Goal: Find specific page/section: Find specific page/section

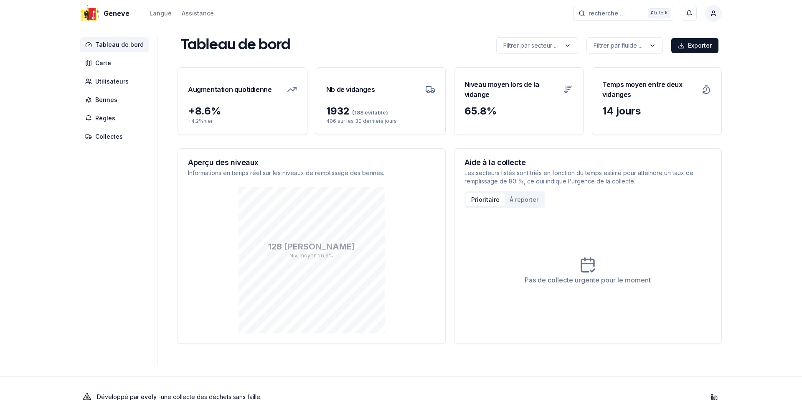
click at [420, 263] on div "128 Bennes Niv. moyen : 26.9 %" at bounding box center [311, 260] width 247 height 146
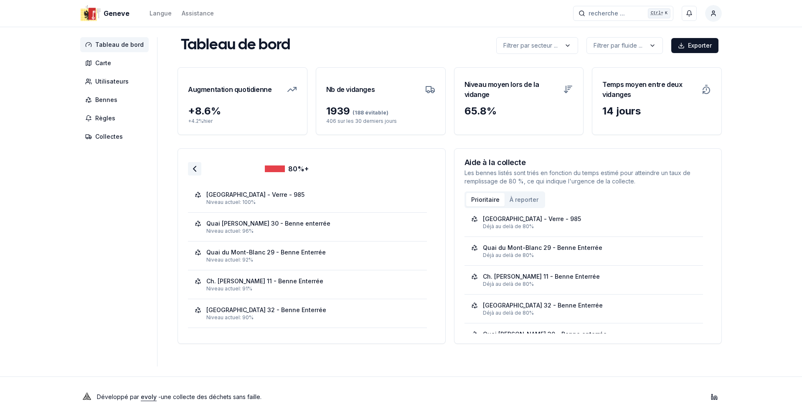
click at [191, 165] on icon at bounding box center [195, 169] width 10 height 10
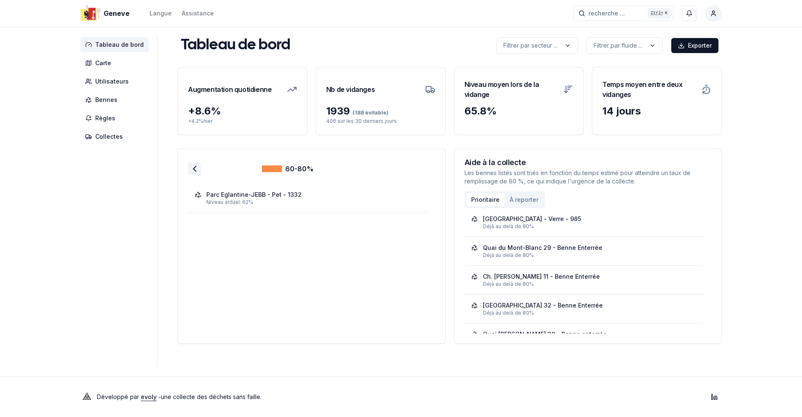
click at [191, 171] on icon at bounding box center [195, 169] width 10 height 10
click at [193, 168] on polyline at bounding box center [194, 168] width 3 height 5
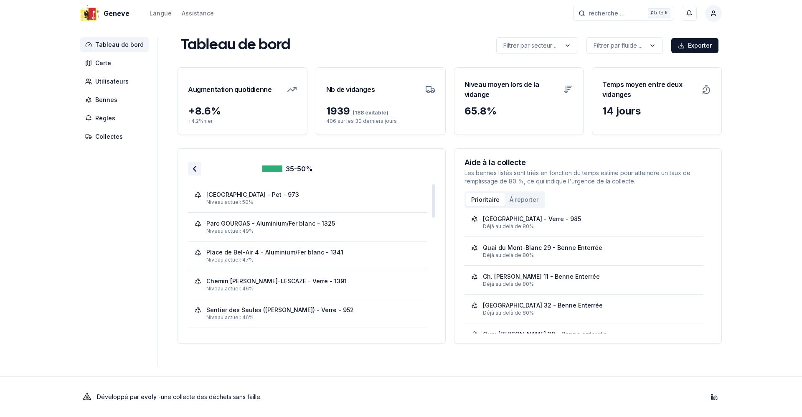
click at [195, 167] on icon at bounding box center [195, 169] width 10 height 10
click at [194, 167] on icon at bounding box center [195, 169] width 10 height 10
click at [190, 168] on icon at bounding box center [195, 169] width 10 height 10
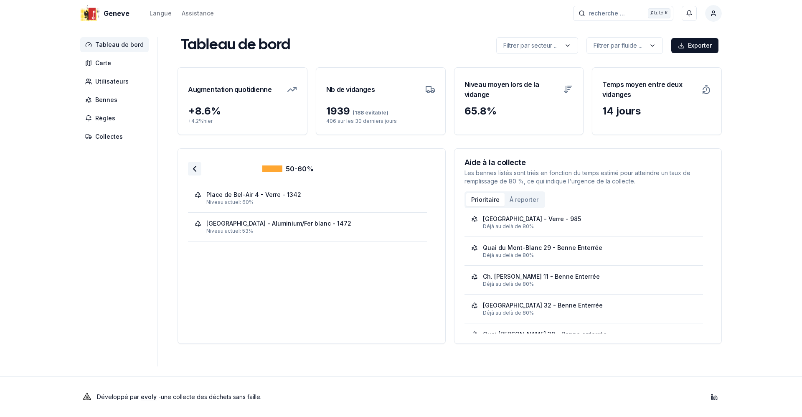
click at [190, 165] on icon at bounding box center [195, 169] width 10 height 10
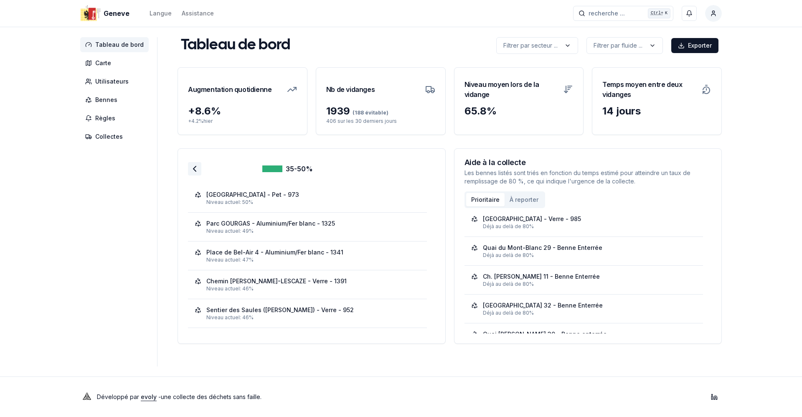
click at [194, 171] on icon at bounding box center [195, 169] width 10 height 10
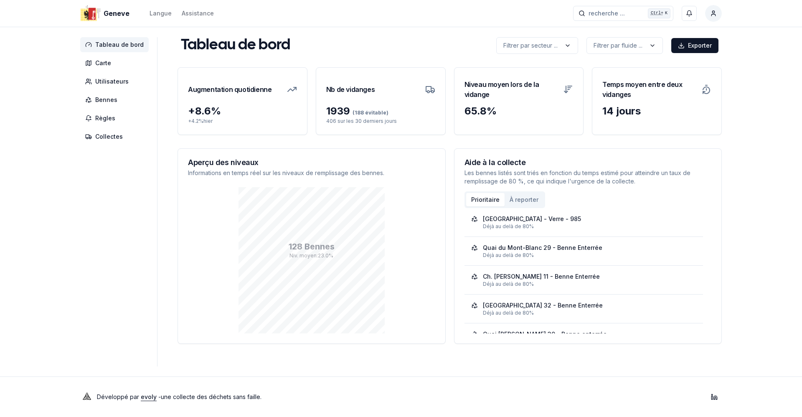
click at [115, 45] on span "Tableau de bord" at bounding box center [119, 45] width 48 height 8
